Goal: Task Accomplishment & Management: Use online tool/utility

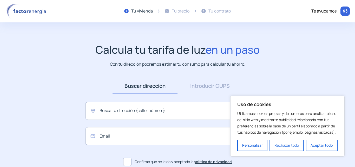
click at [279, 146] on button "Rechazar todo" at bounding box center [287, 144] width 34 height 11
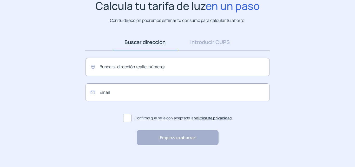
scroll to position [44, 0]
click at [196, 40] on link "Introducir CUPS" at bounding box center [210, 42] width 65 height 16
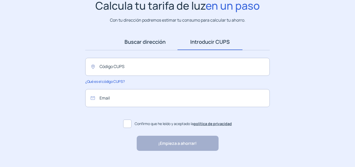
click at [145, 46] on link "Buscar dirección" at bounding box center [145, 42] width 65 height 16
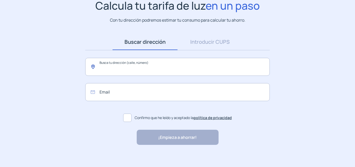
click at [131, 71] on input "text" at bounding box center [177, 67] width 185 height 18
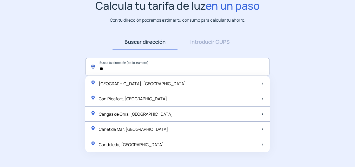
type input "*"
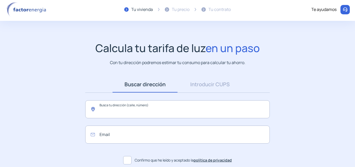
scroll to position [0, 0]
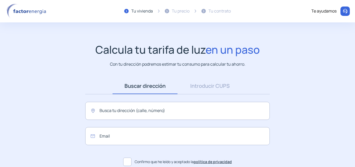
click at [176, 15] on div "Tu precio" at bounding box center [177, 11] width 25 height 15
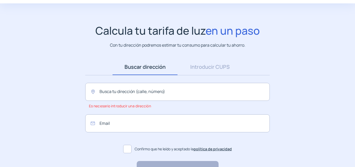
scroll to position [23, 0]
